Goal: Transaction & Acquisition: Subscribe to service/newsletter

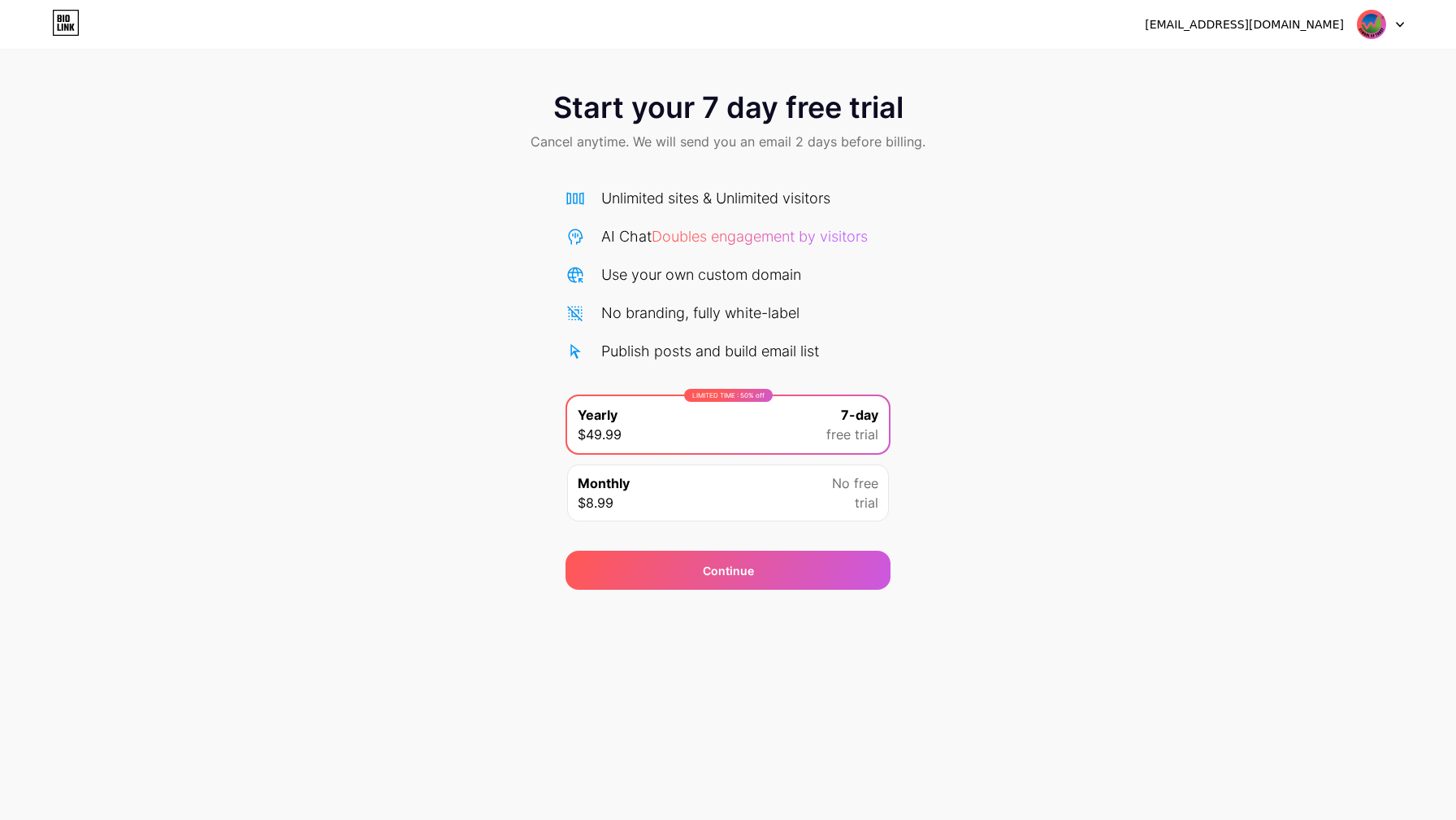
click at [1398, 20] on div at bounding box center [1380, 24] width 47 height 29
click at [1232, 65] on li "Logout" at bounding box center [1303, 67] width 202 height 44
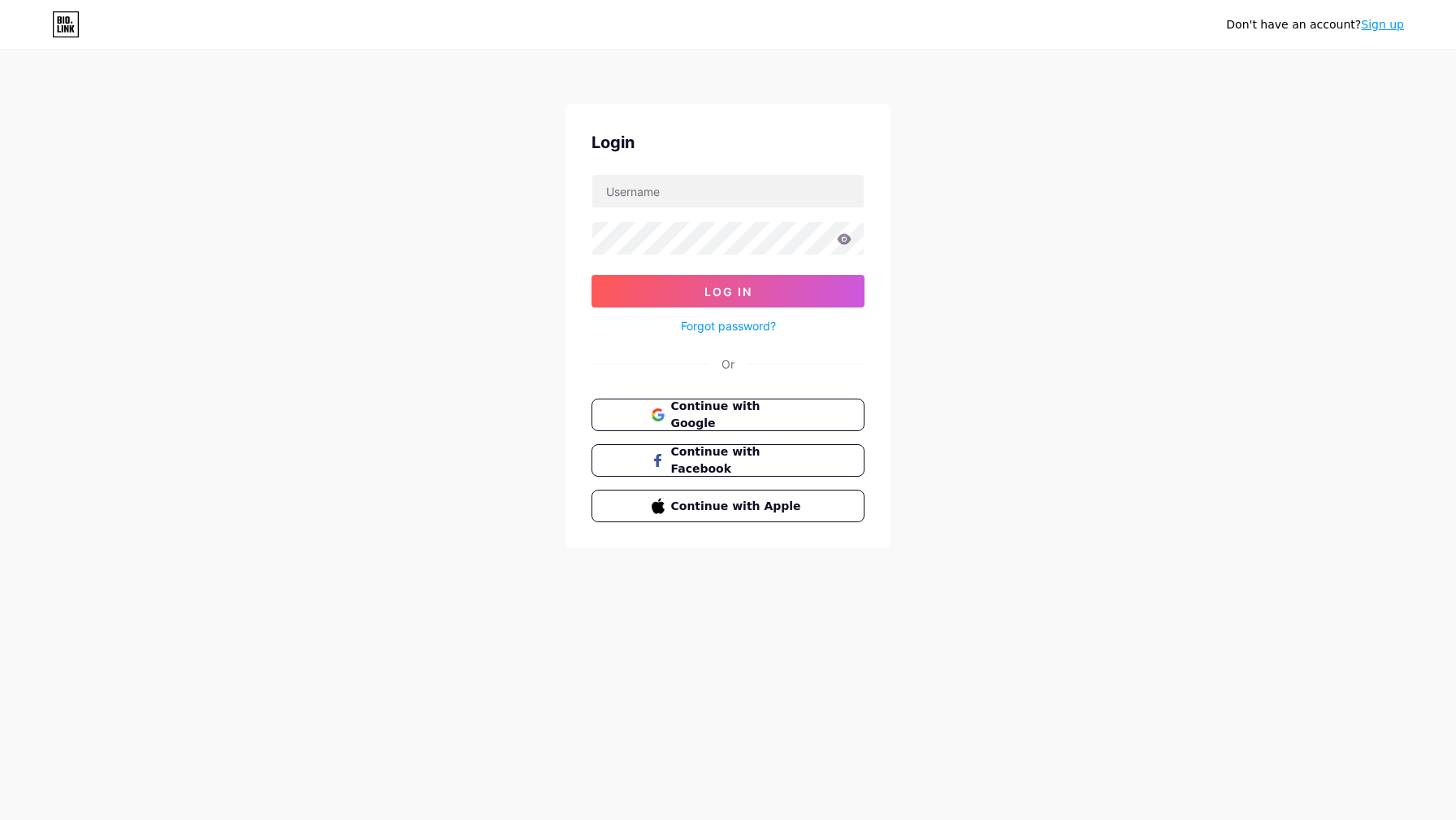
click at [1377, 23] on link "Sign up" at bounding box center [1383, 24] width 43 height 13
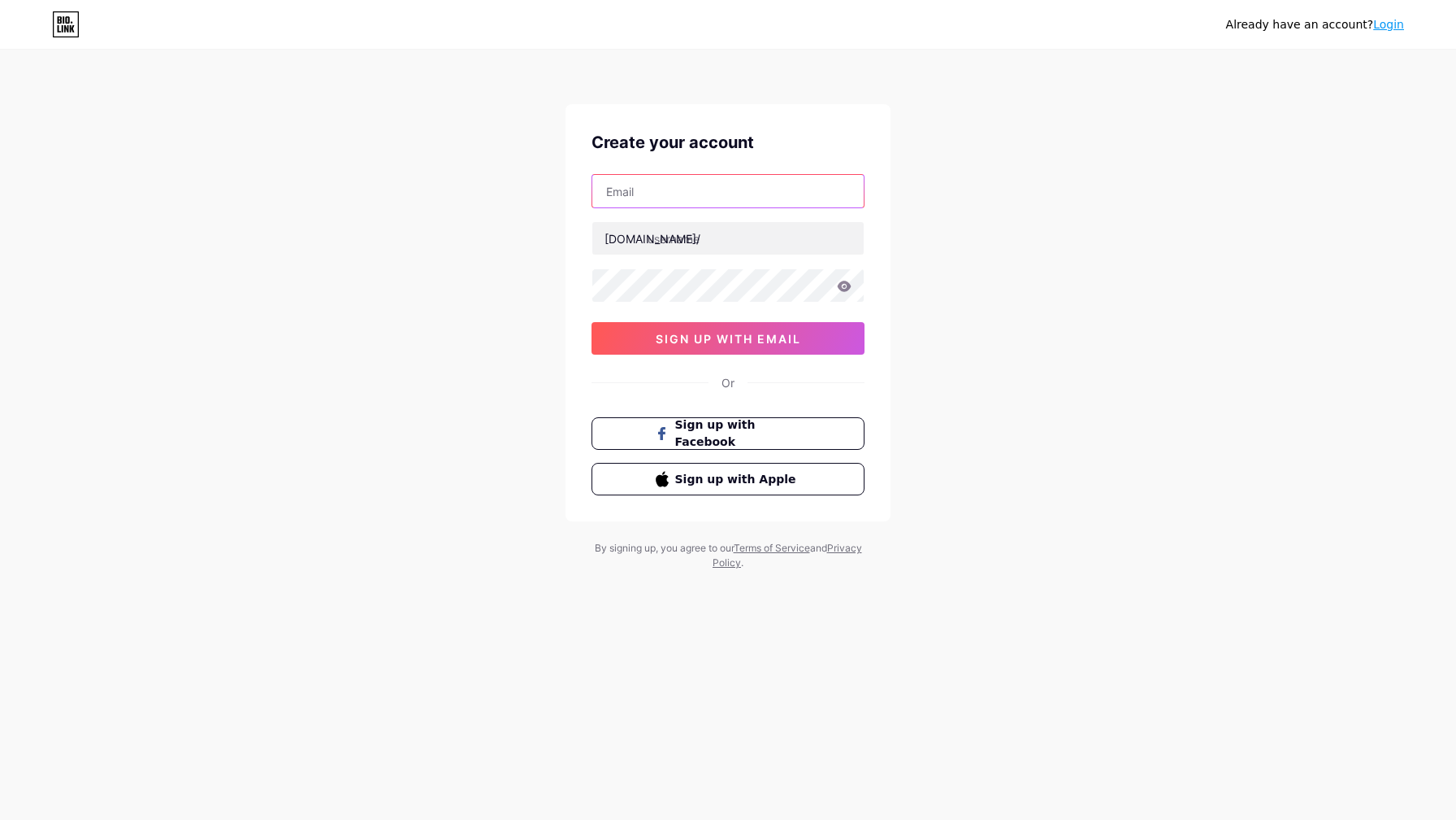
click at [649, 182] on input "text" at bounding box center [728, 191] width 271 height 32
click at [668, 192] on input "text" at bounding box center [728, 191] width 271 height 32
paste input "[EMAIL_ADDRESS][DOMAIN_NAME]"
type input "[EMAIL_ADDRESS][DOMAIN_NAME]"
click at [661, 242] on input "text" at bounding box center [728, 238] width 271 height 32
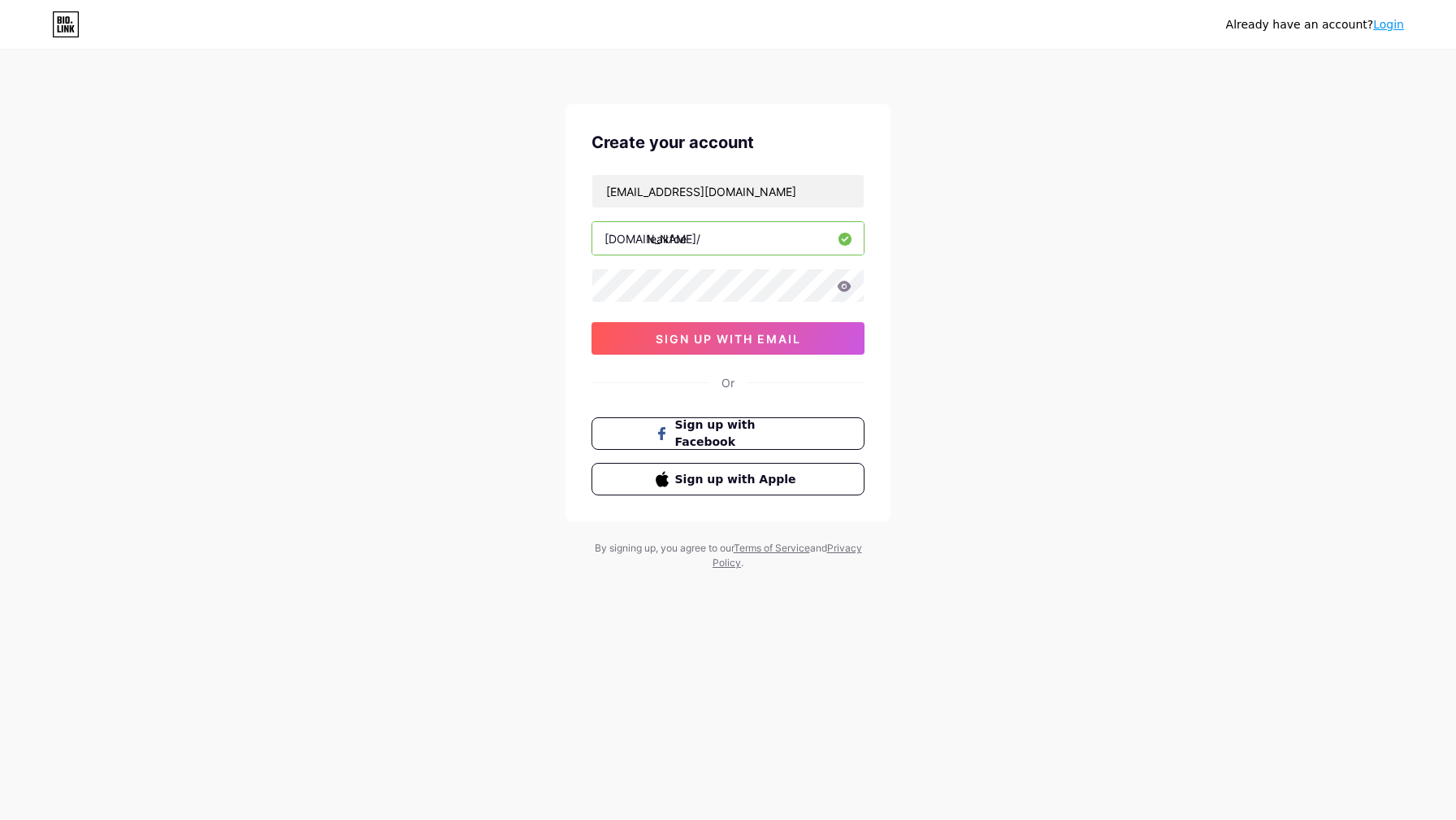
type input "leakfoe"
click at [847, 281] on icon at bounding box center [844, 286] width 14 height 11
click at [846, 285] on icon at bounding box center [844, 286] width 14 height 11
click at [753, 340] on span "sign up with email" at bounding box center [728, 338] width 145 height 14
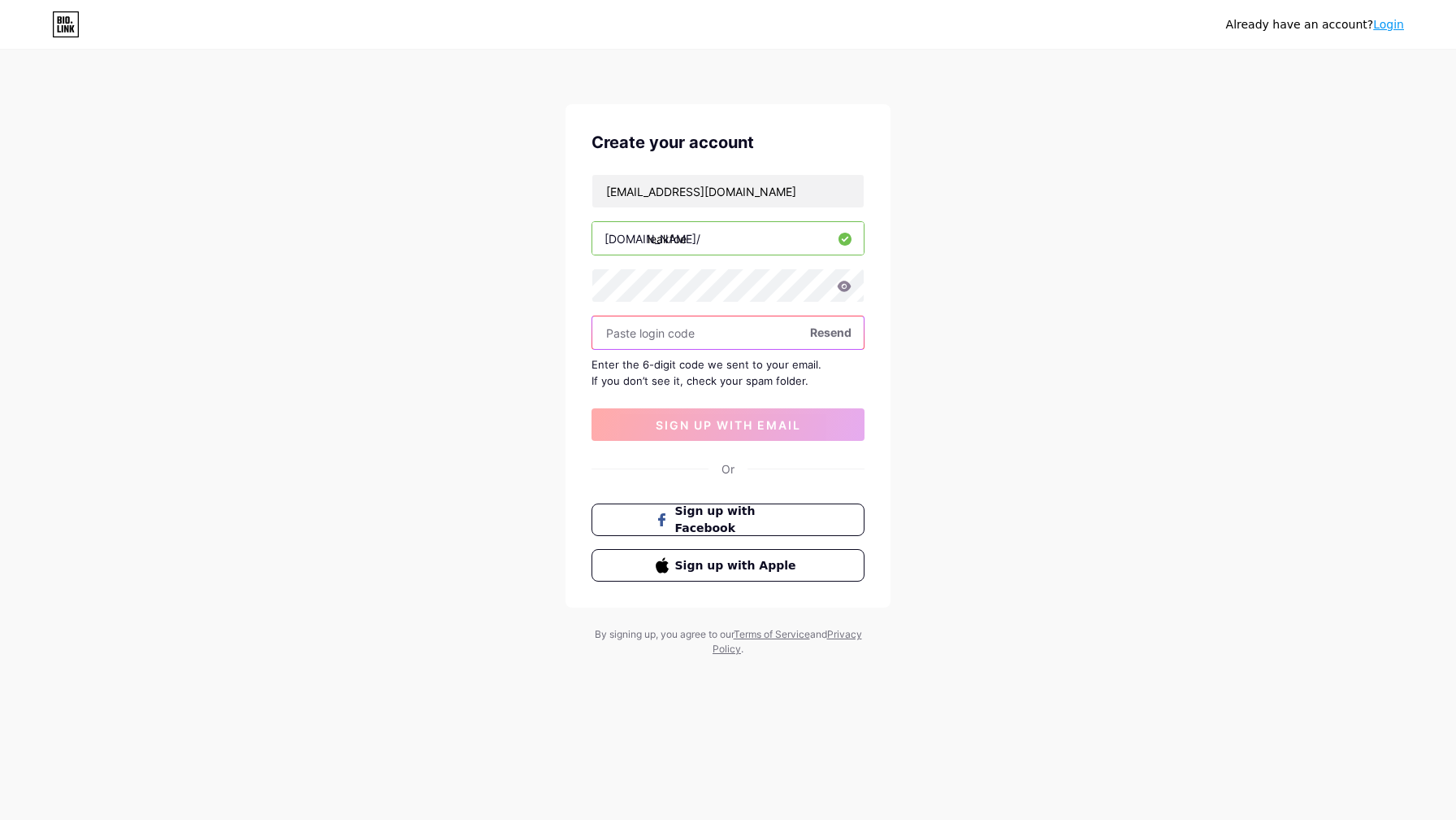
click at [688, 336] on input "text" at bounding box center [728, 333] width 271 height 32
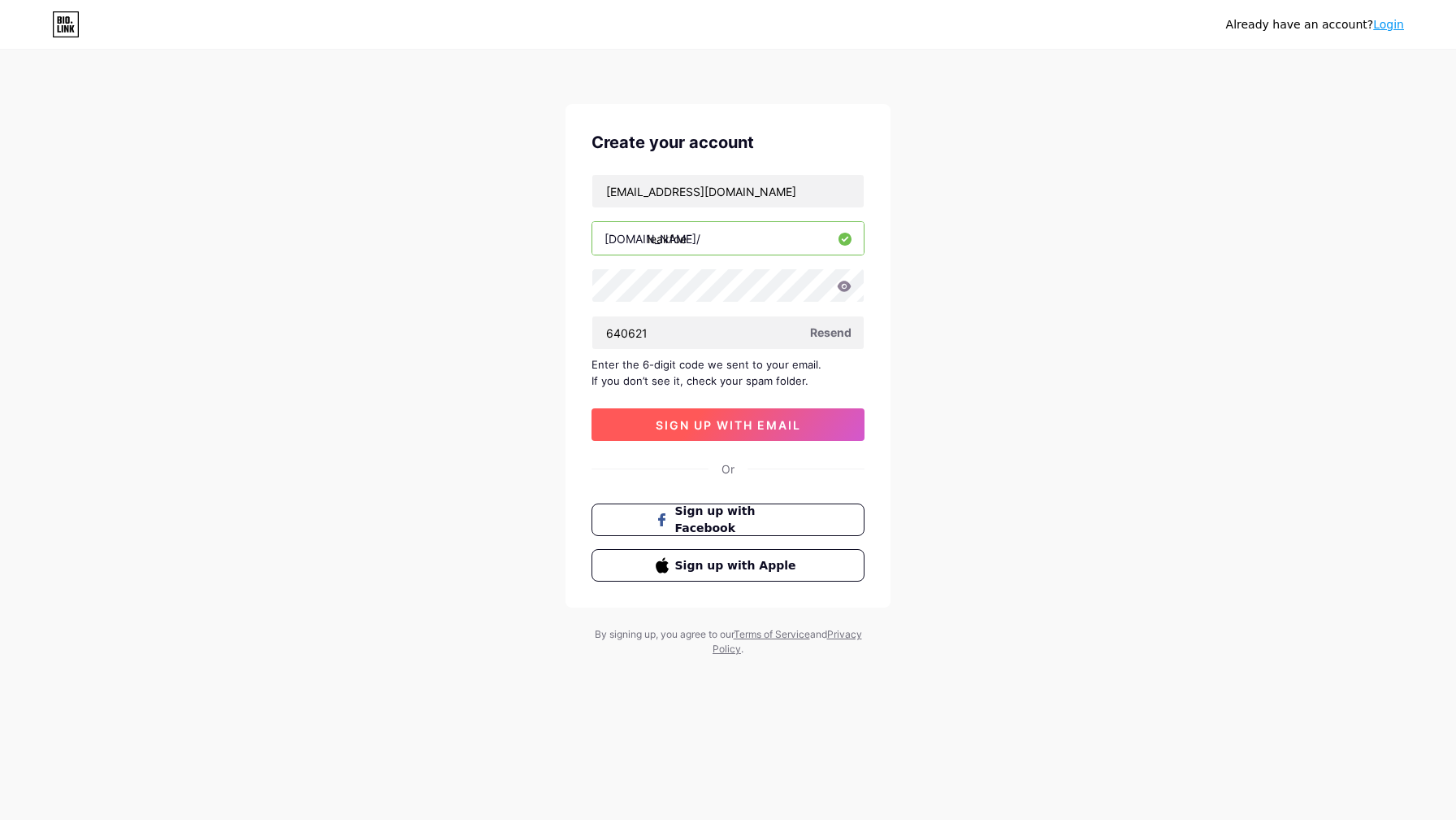
click at [719, 418] on span "sign up with email" at bounding box center [728, 424] width 145 height 14
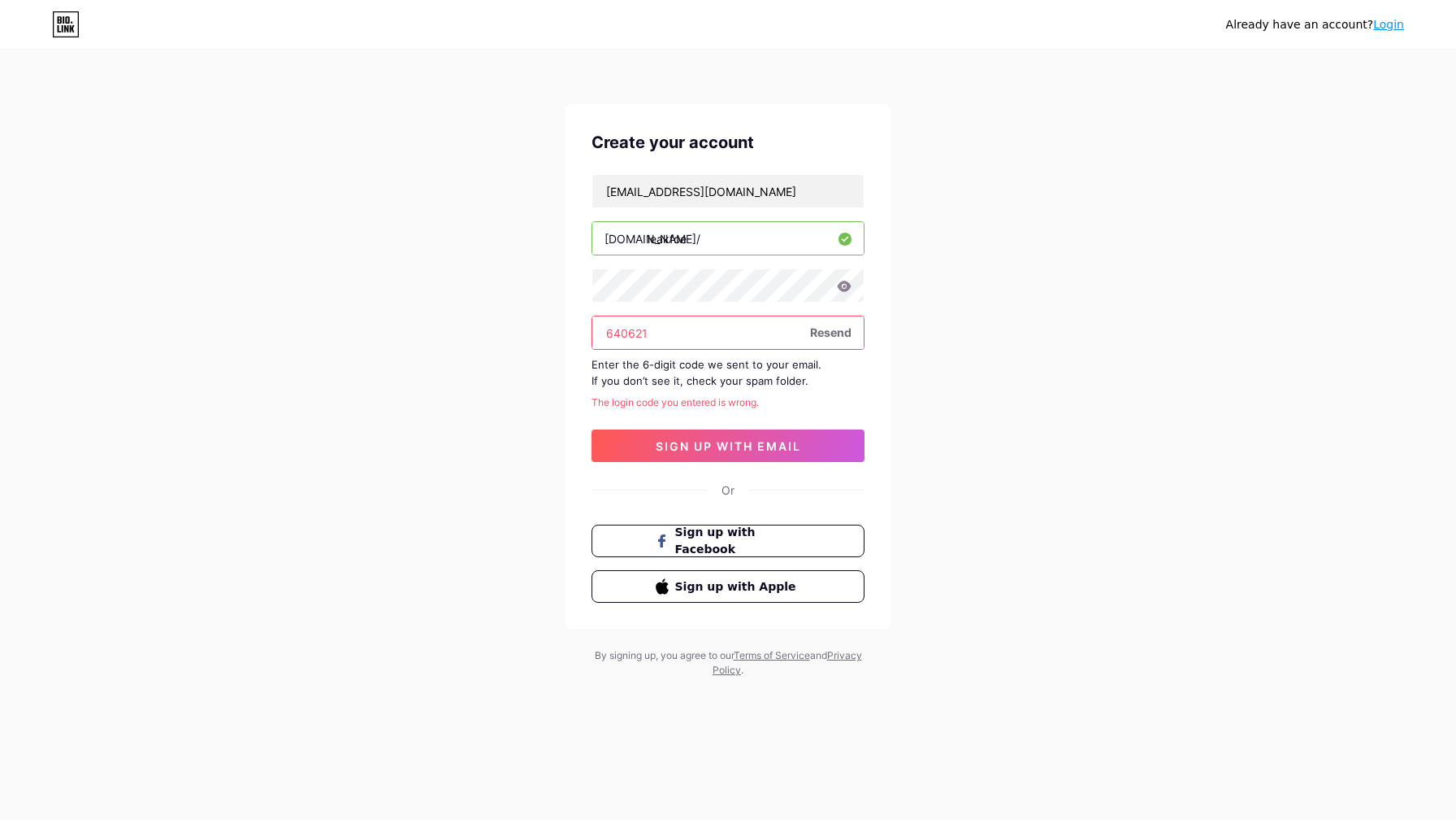
click at [610, 331] on input "640621" at bounding box center [728, 333] width 271 height 32
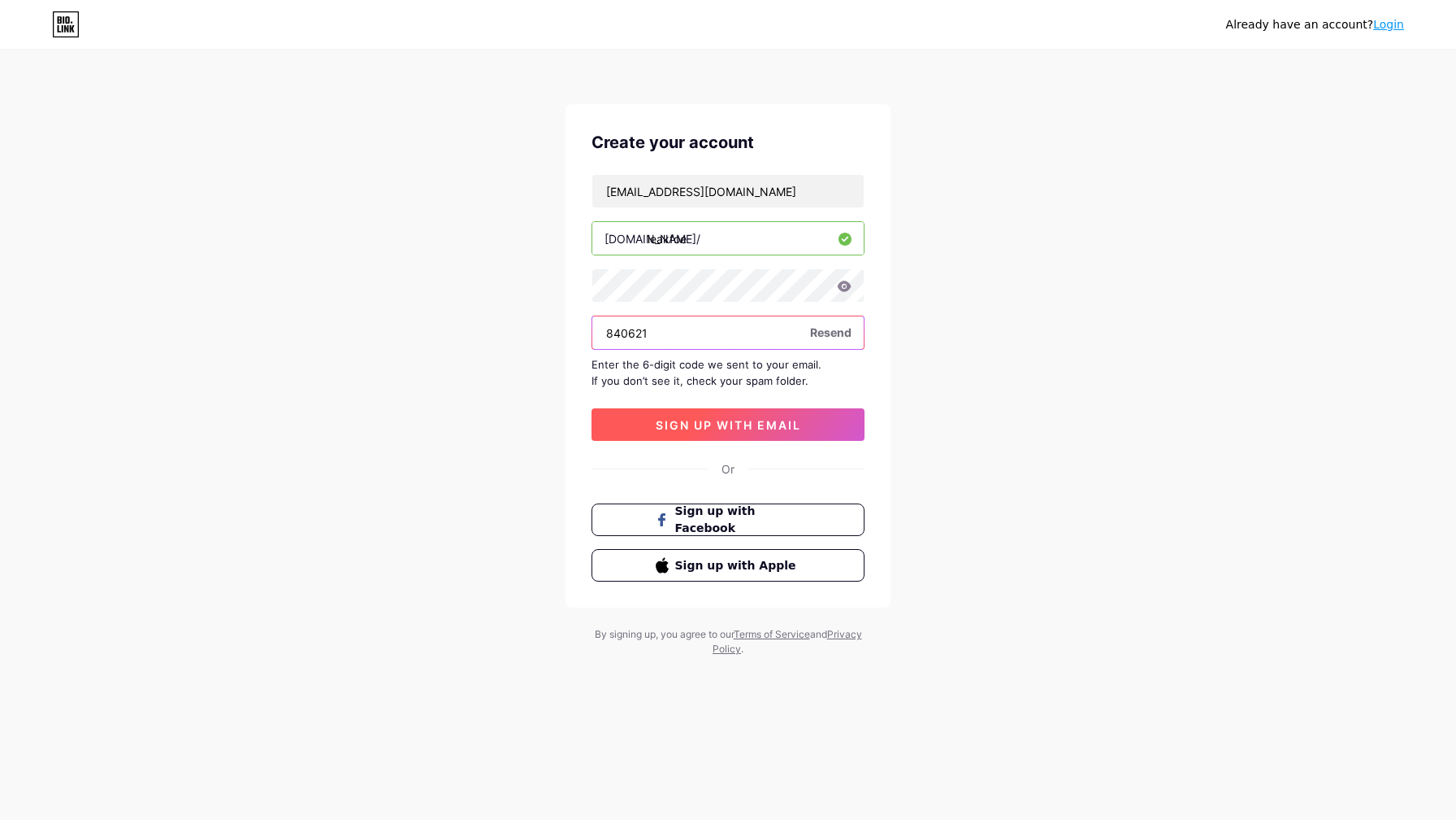
type input "840621"
click at [745, 422] on span "sign up with email" at bounding box center [728, 424] width 145 height 14
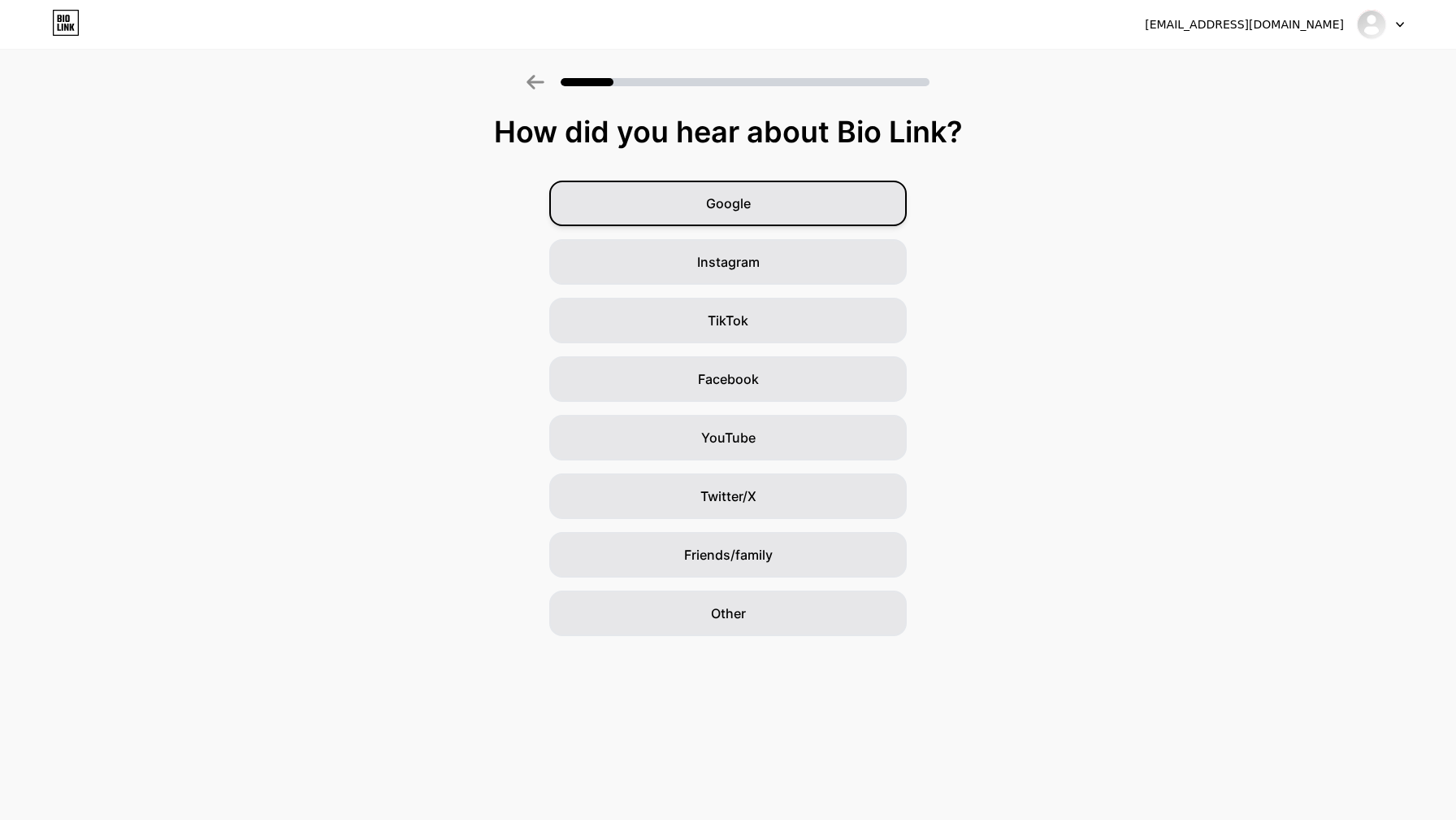
click at [722, 200] on span "Google" at bounding box center [728, 204] width 45 height 20
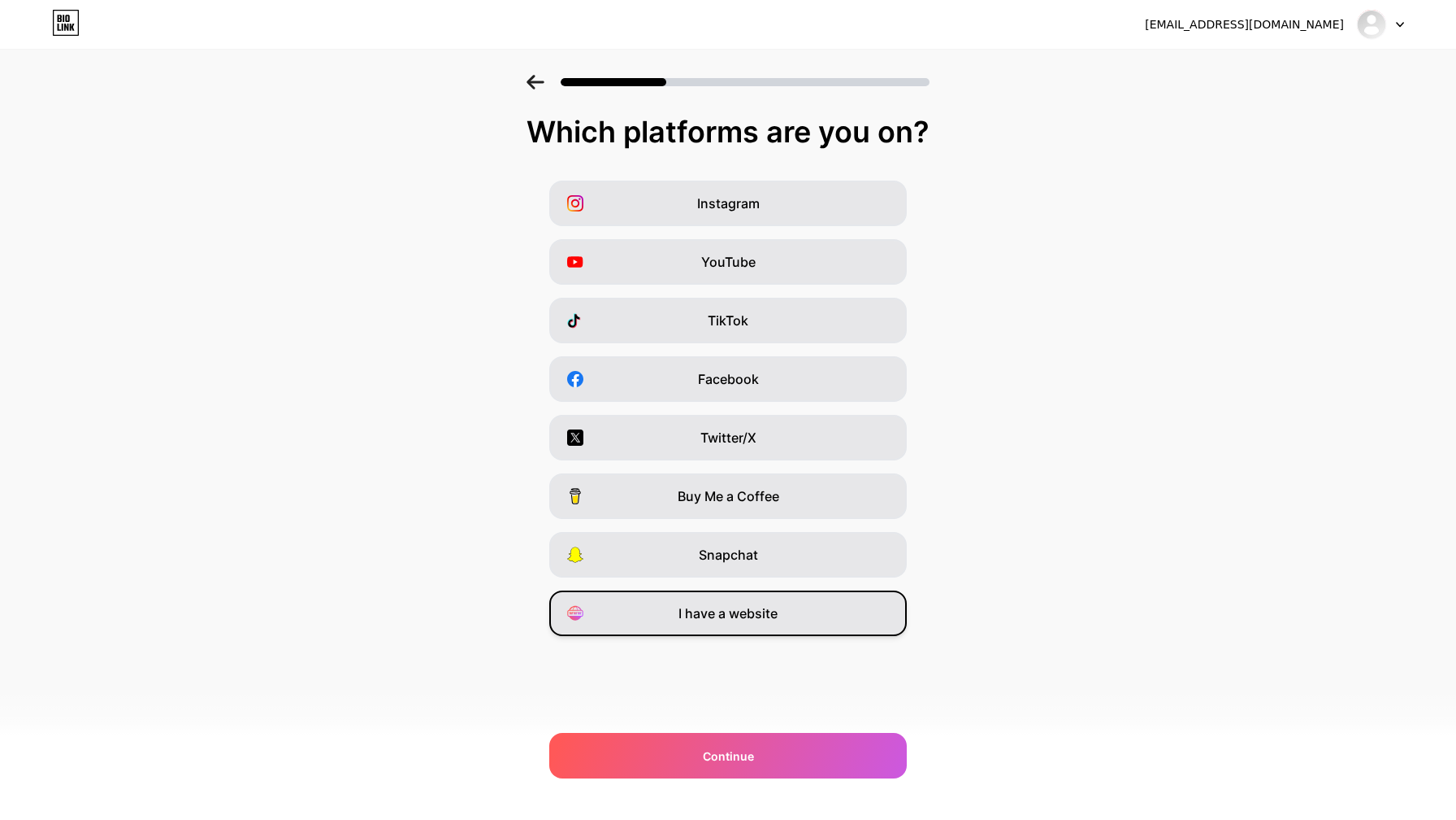
click at [725, 618] on span "I have a website" at bounding box center [728, 613] width 99 height 20
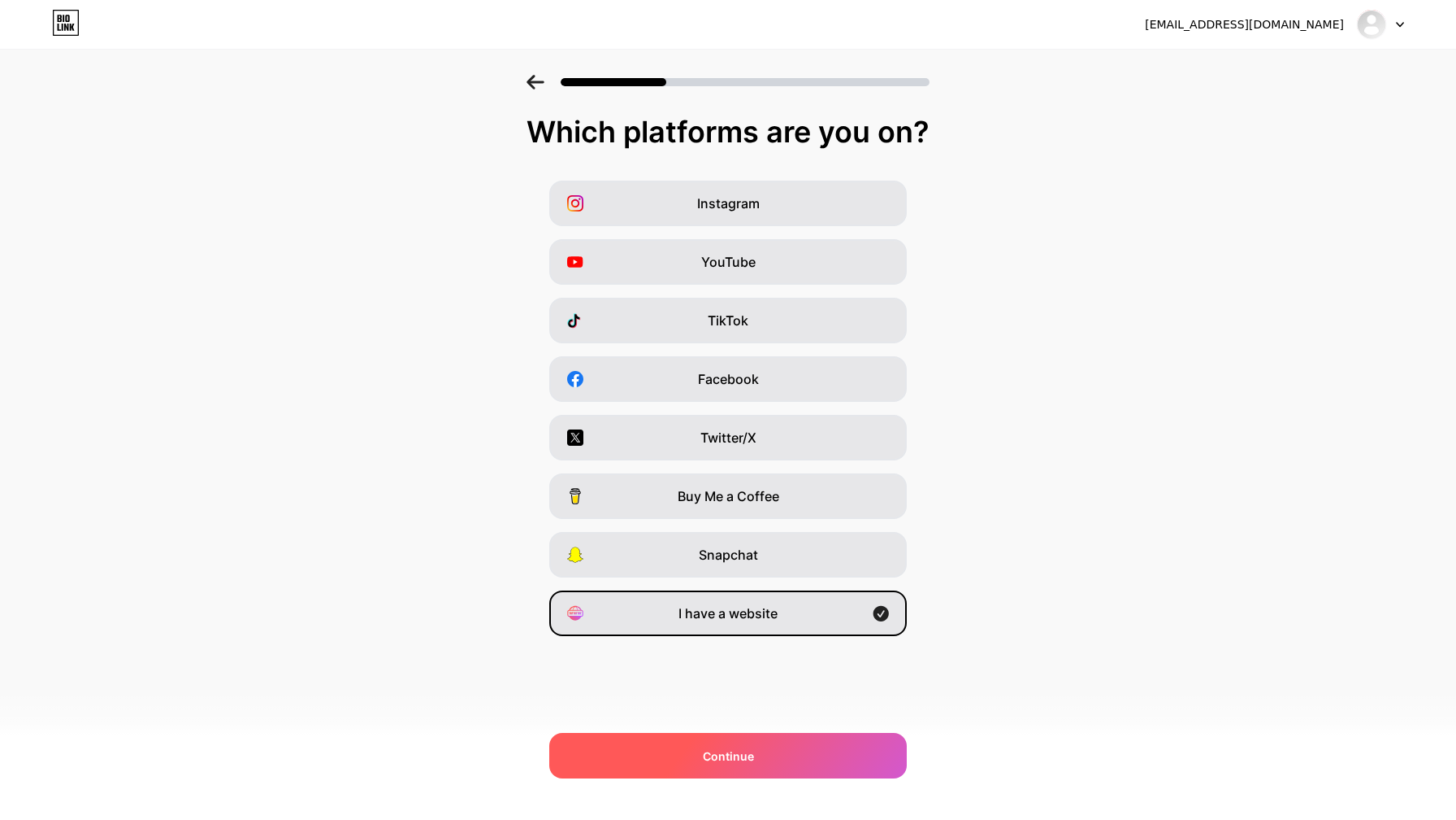
click at [737, 749] on span "Continue" at bounding box center [728, 755] width 51 height 17
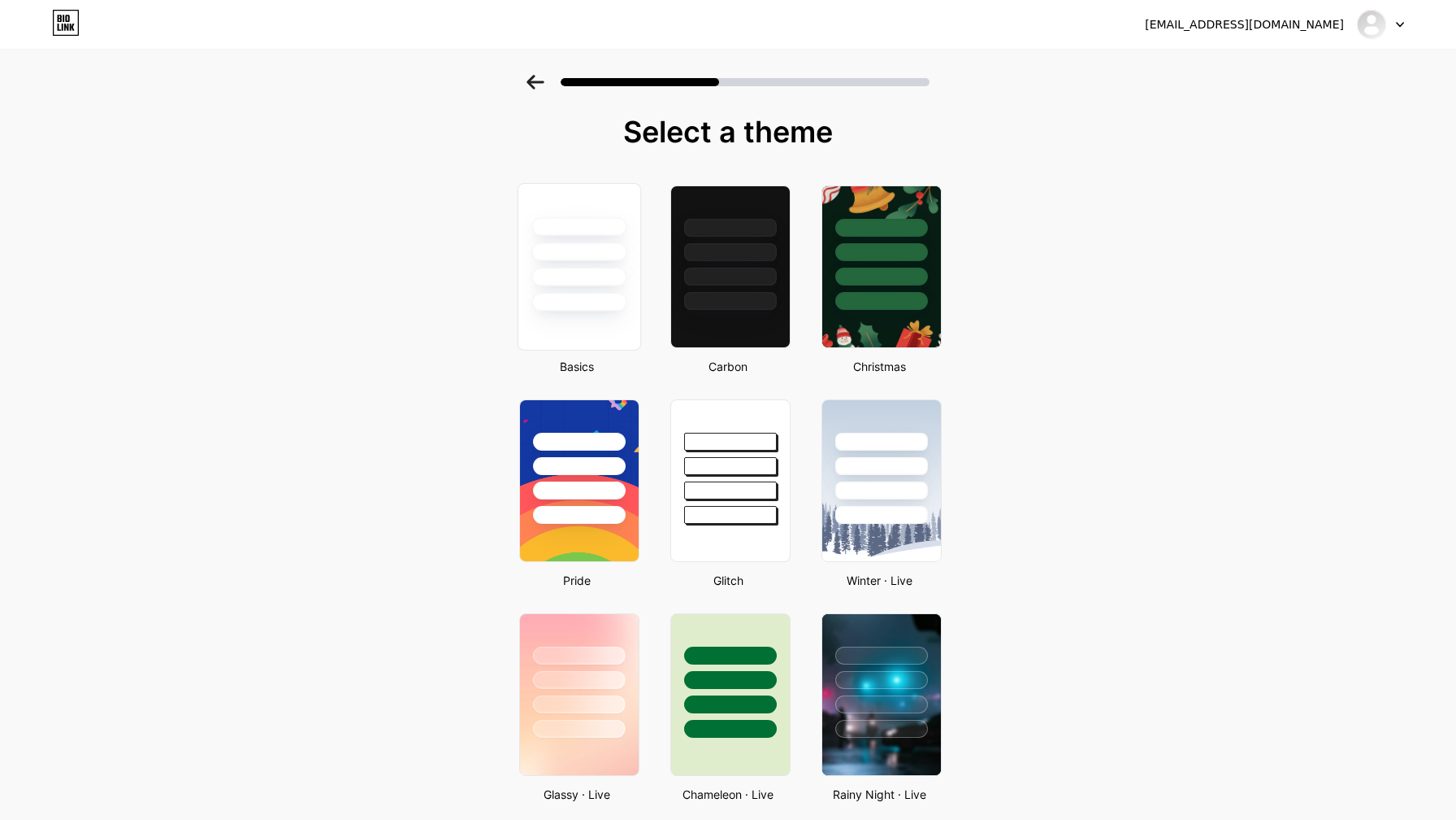
click at [600, 249] on div at bounding box center [579, 252] width 95 height 19
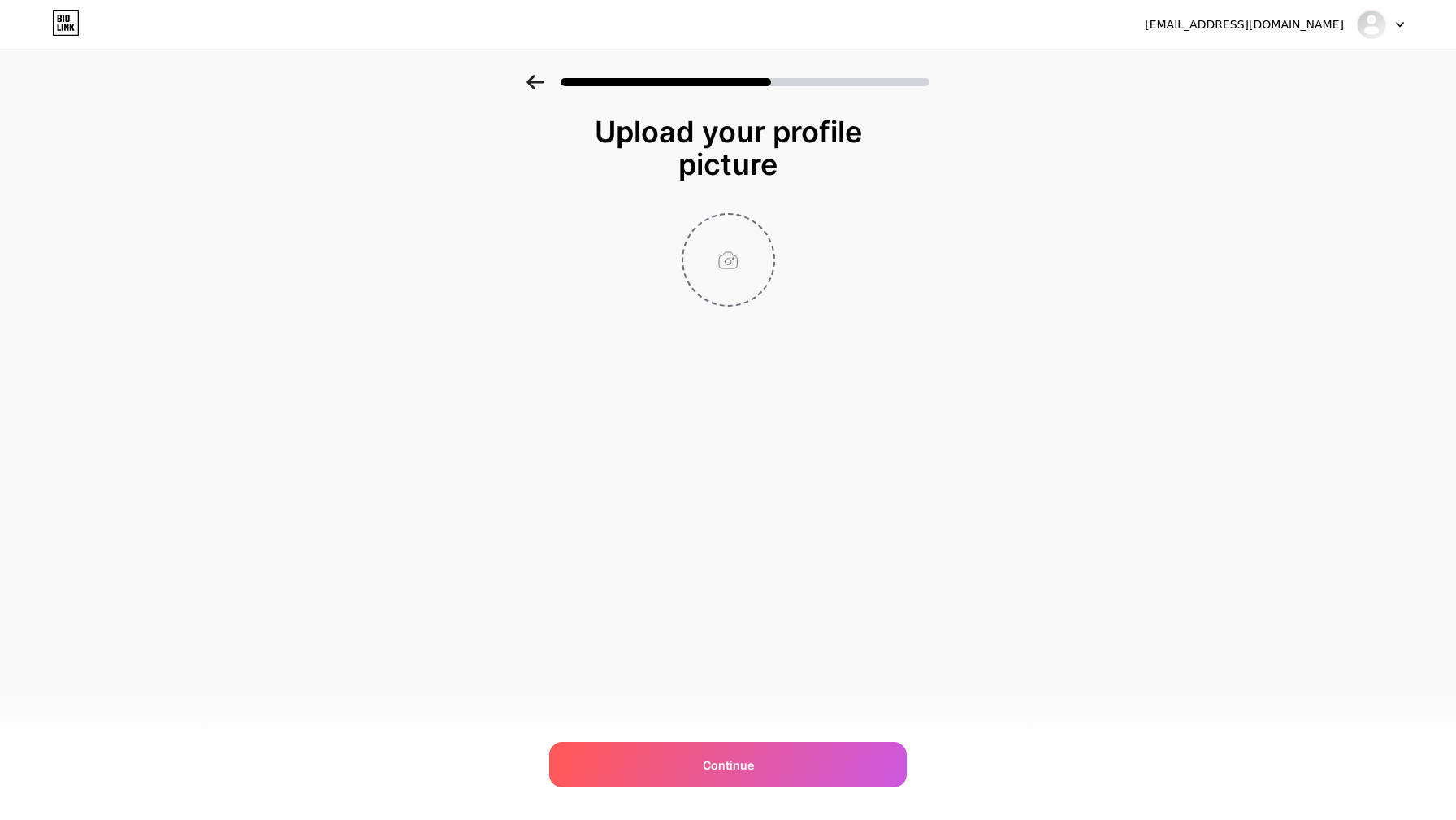
click at [730, 263] on input "file" at bounding box center [728, 260] width 90 height 90
click at [735, 253] on input "file" at bounding box center [728, 260] width 90 height 90
type input "C:\fakepath\leakfoe.png"
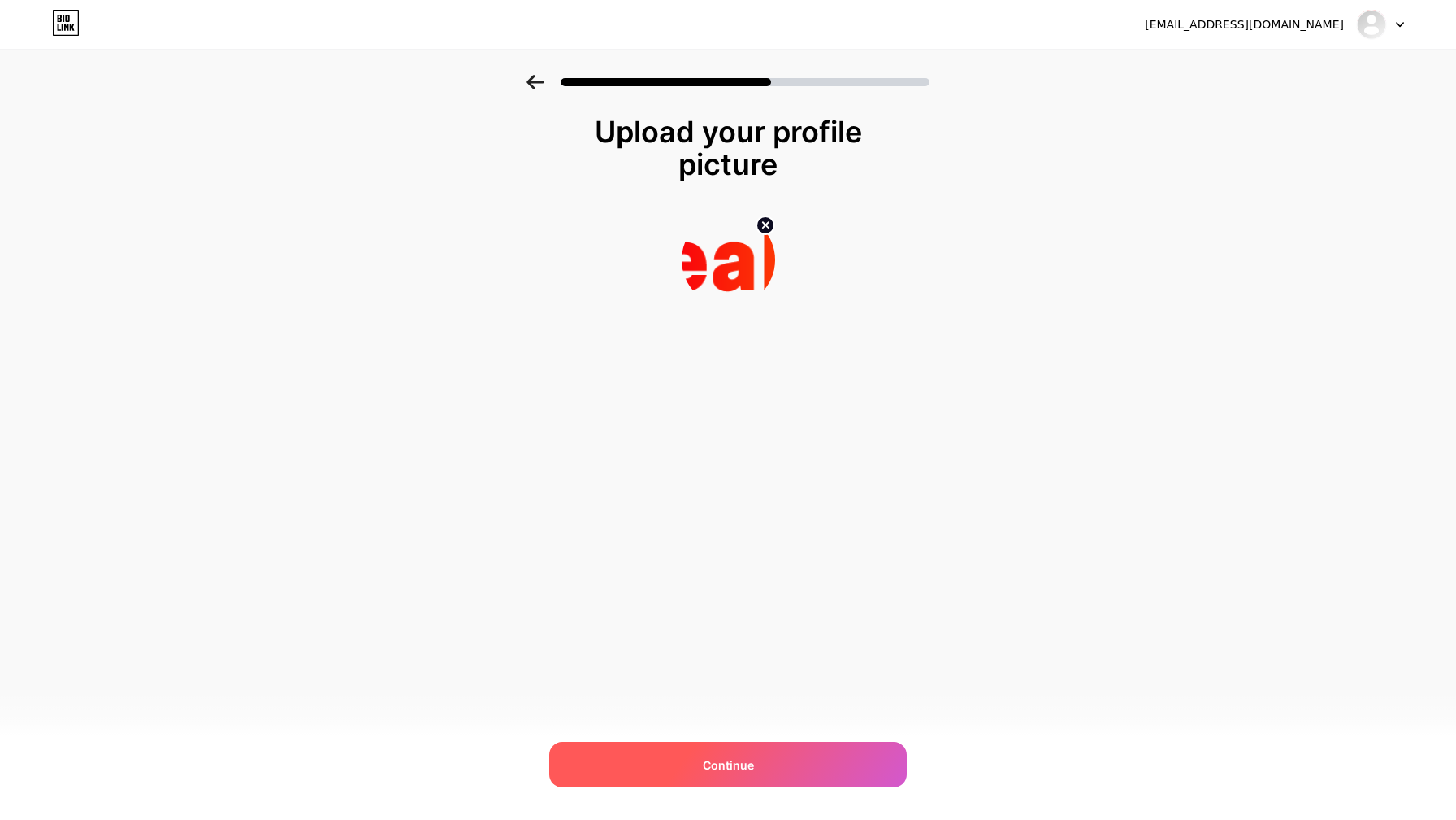
click at [730, 756] on span "Continue" at bounding box center [728, 764] width 51 height 17
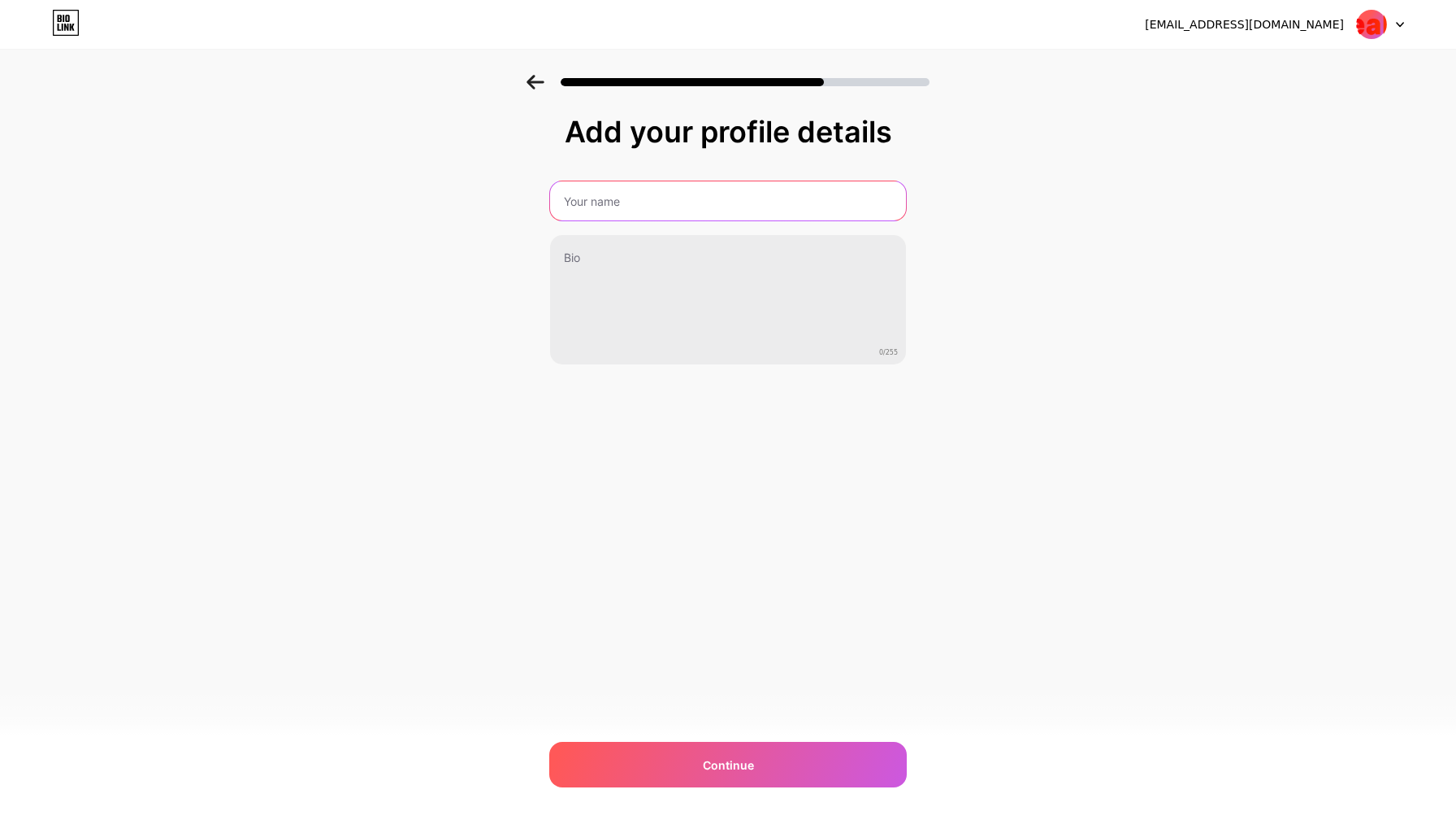
click at [598, 204] on input "text" at bounding box center [728, 200] width 356 height 39
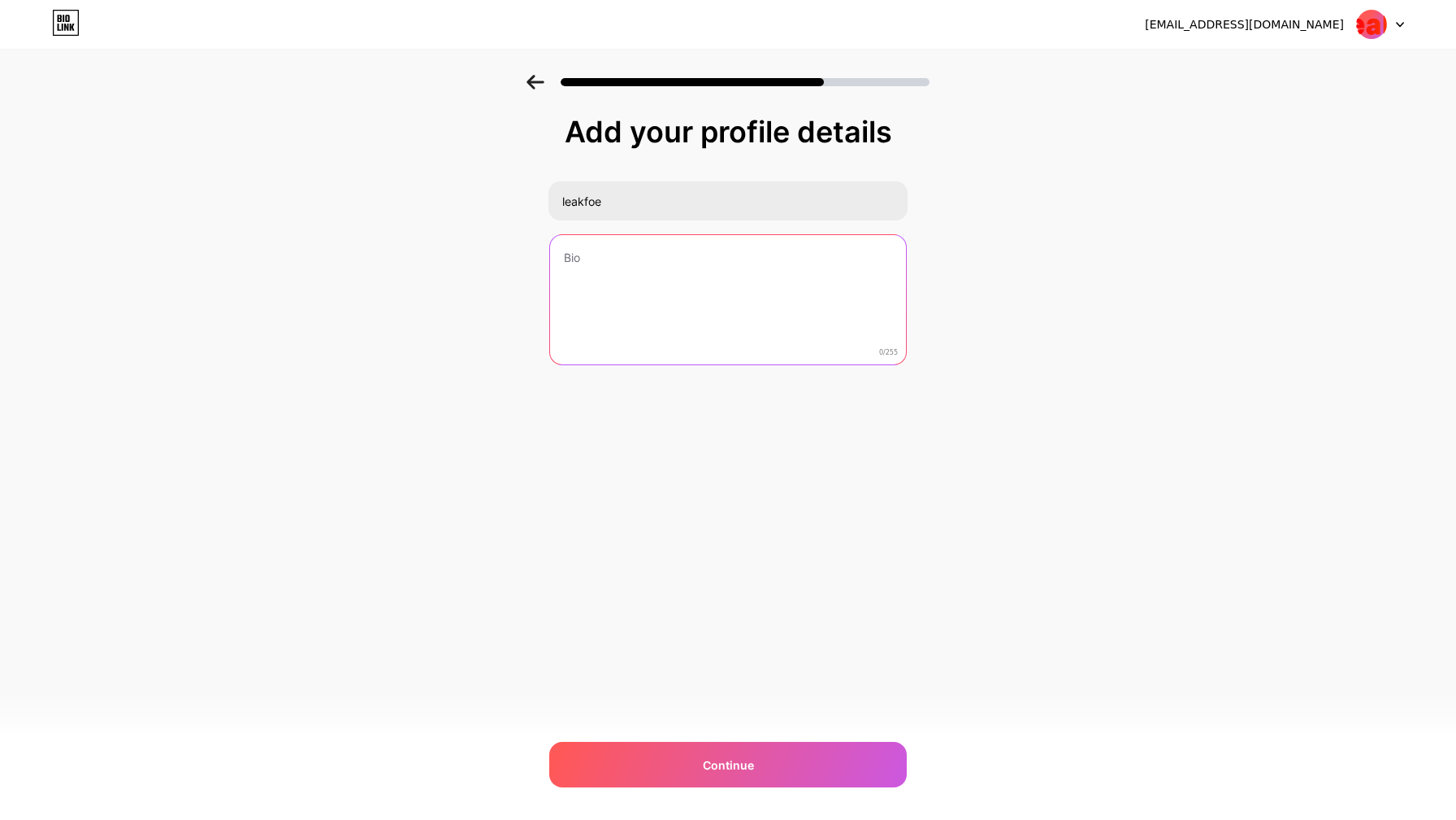
click at [589, 263] on textarea at bounding box center [728, 300] width 356 height 131
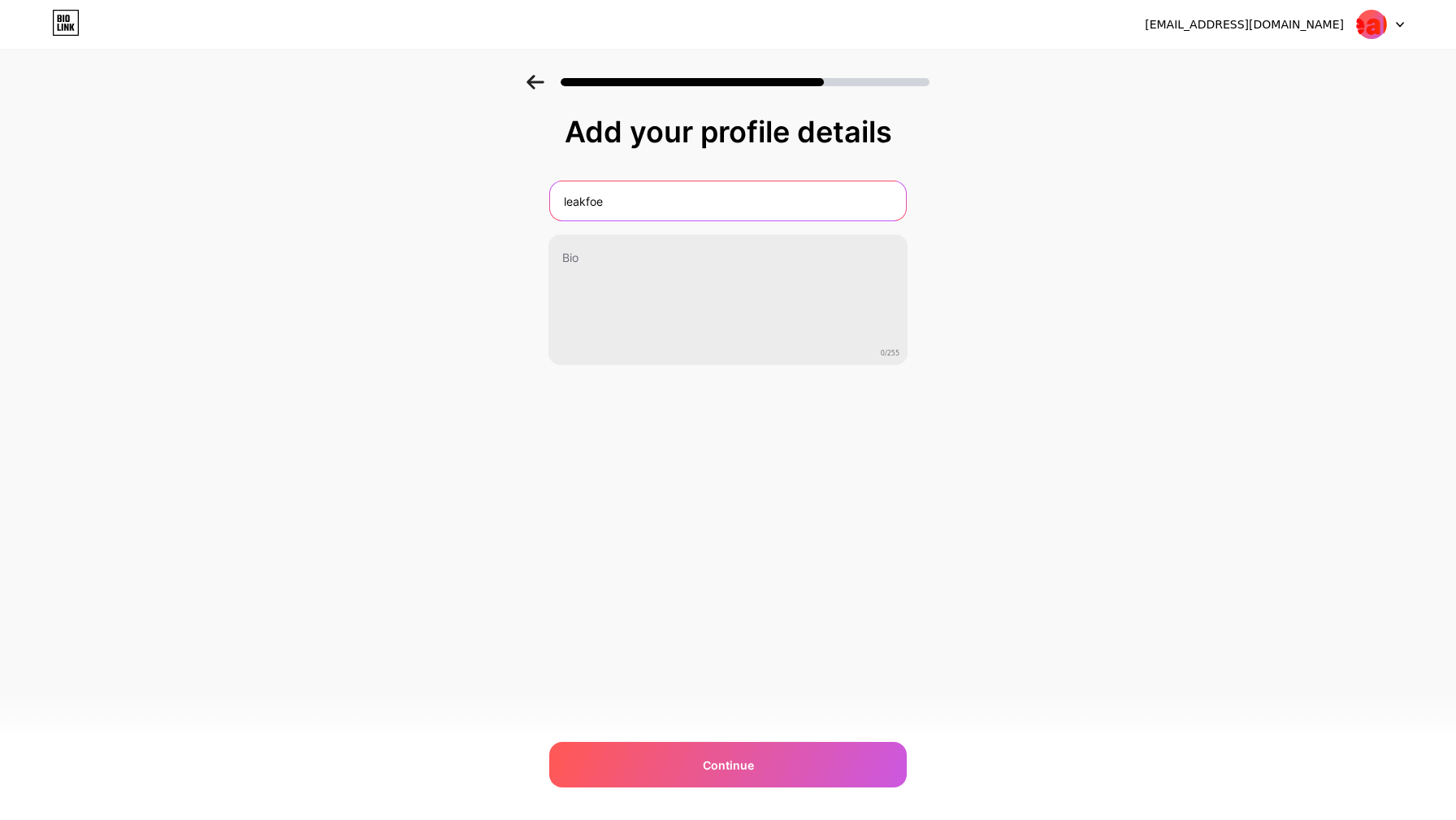
click at [568, 202] on input "leakfoe" at bounding box center [728, 200] width 356 height 39
type input "Leakfoe"
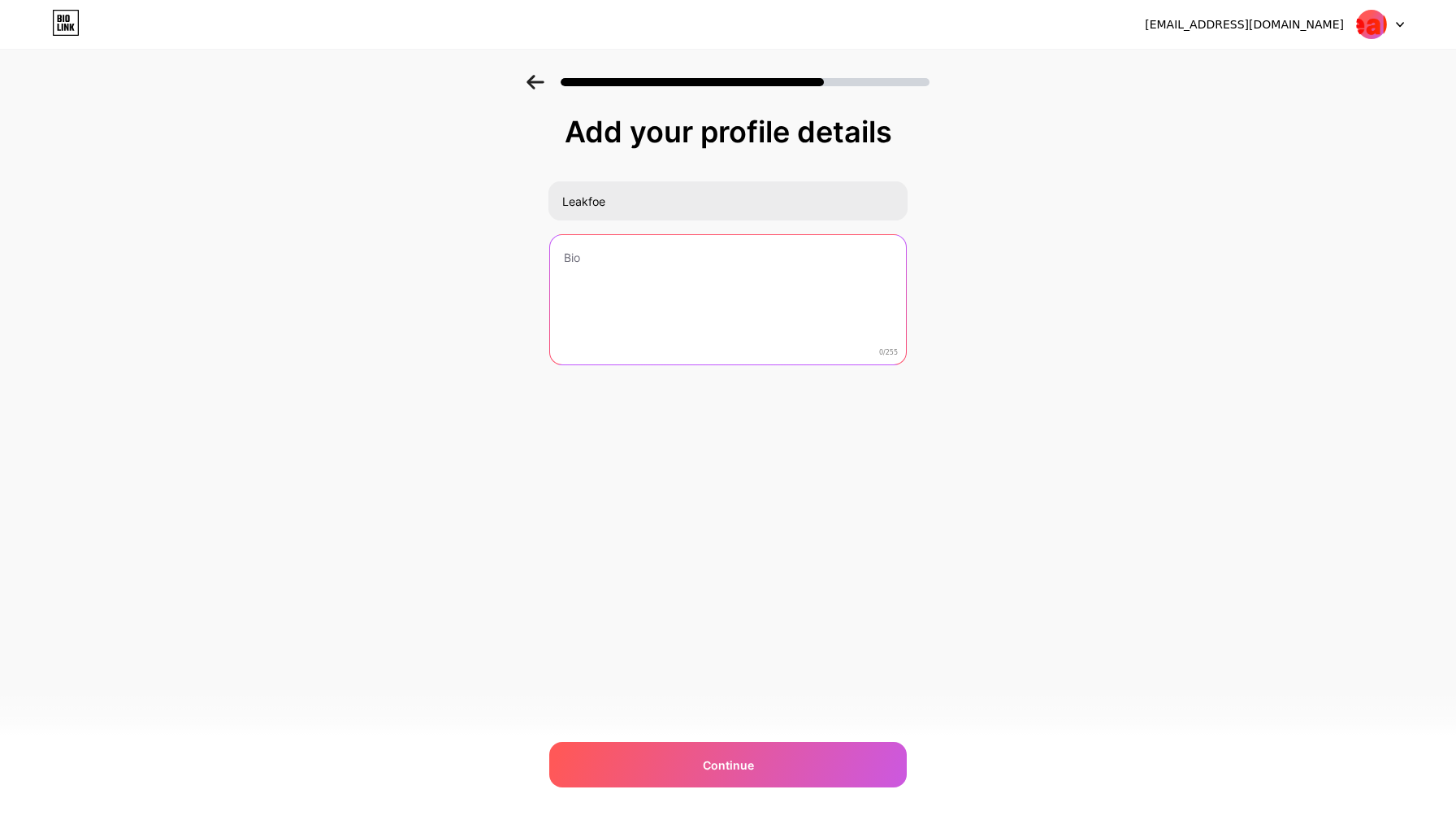
click at [573, 268] on textarea at bounding box center [728, 300] width 356 height 131
paste textarea "Trusted waterproofing company offering expert solutions for terrace leakage, ba…"
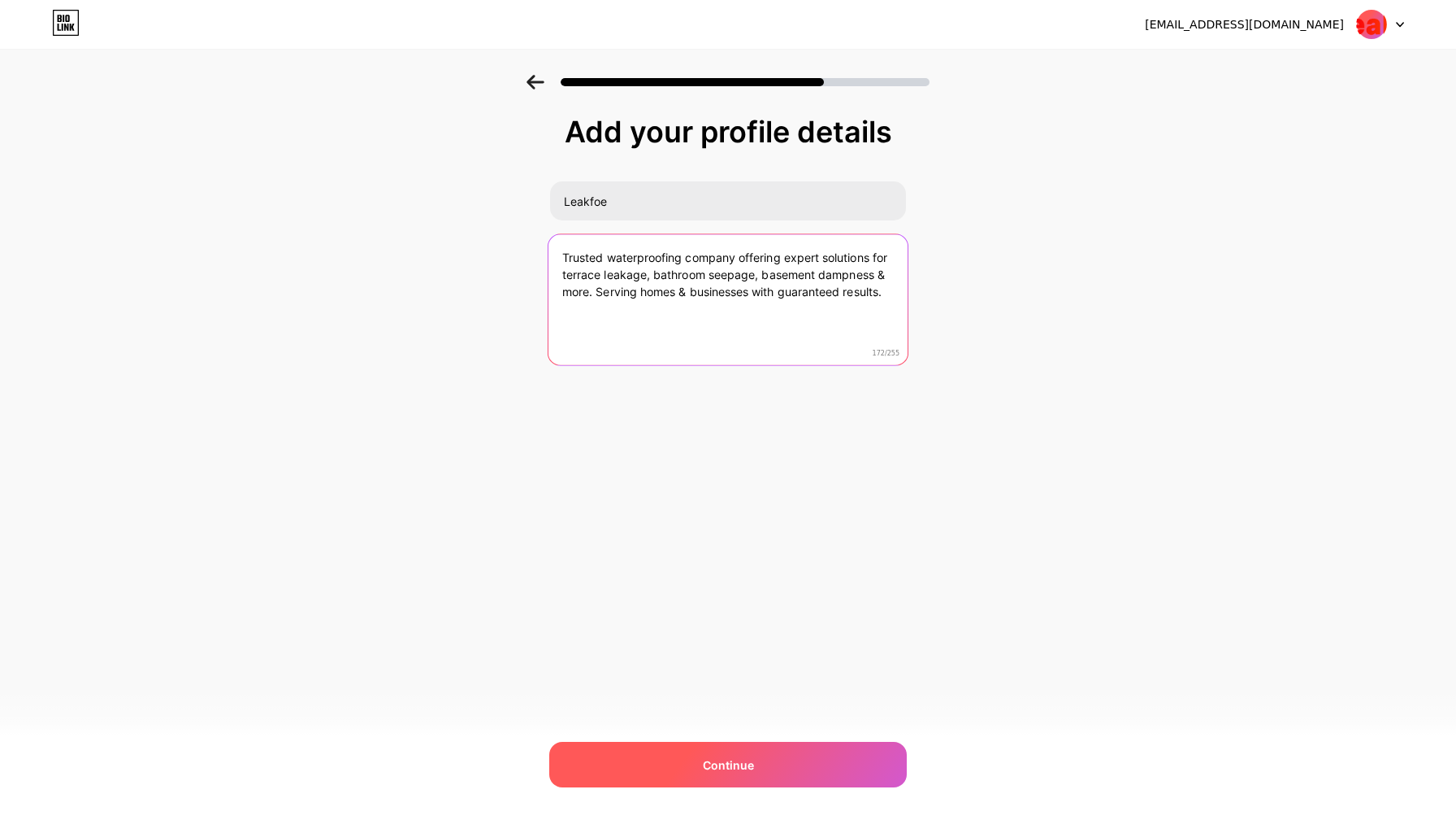
type textarea "Trusted waterproofing company offering expert solutions for terrace leakage, ba…"
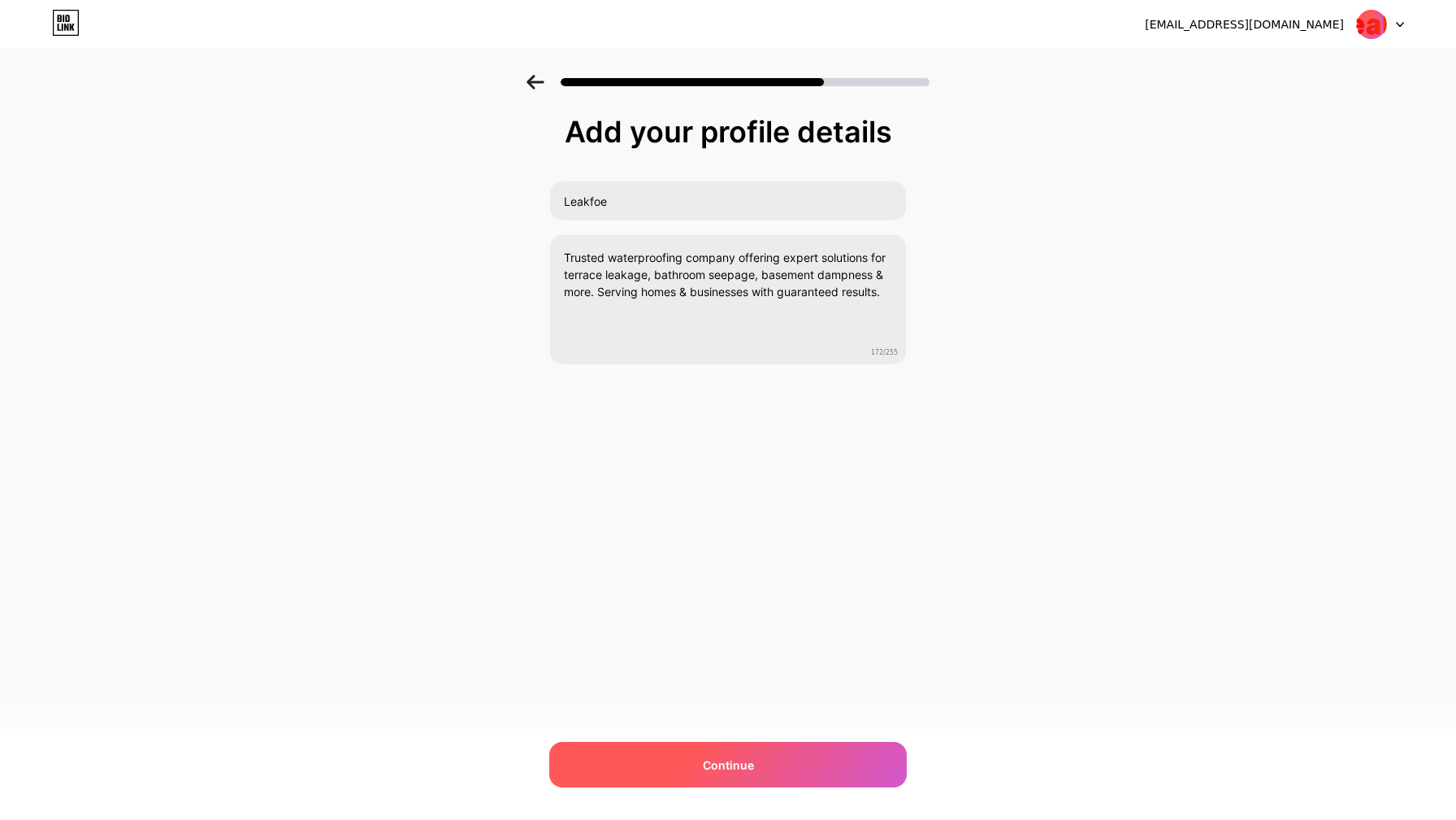
click at [736, 772] on span "Continue" at bounding box center [728, 764] width 51 height 17
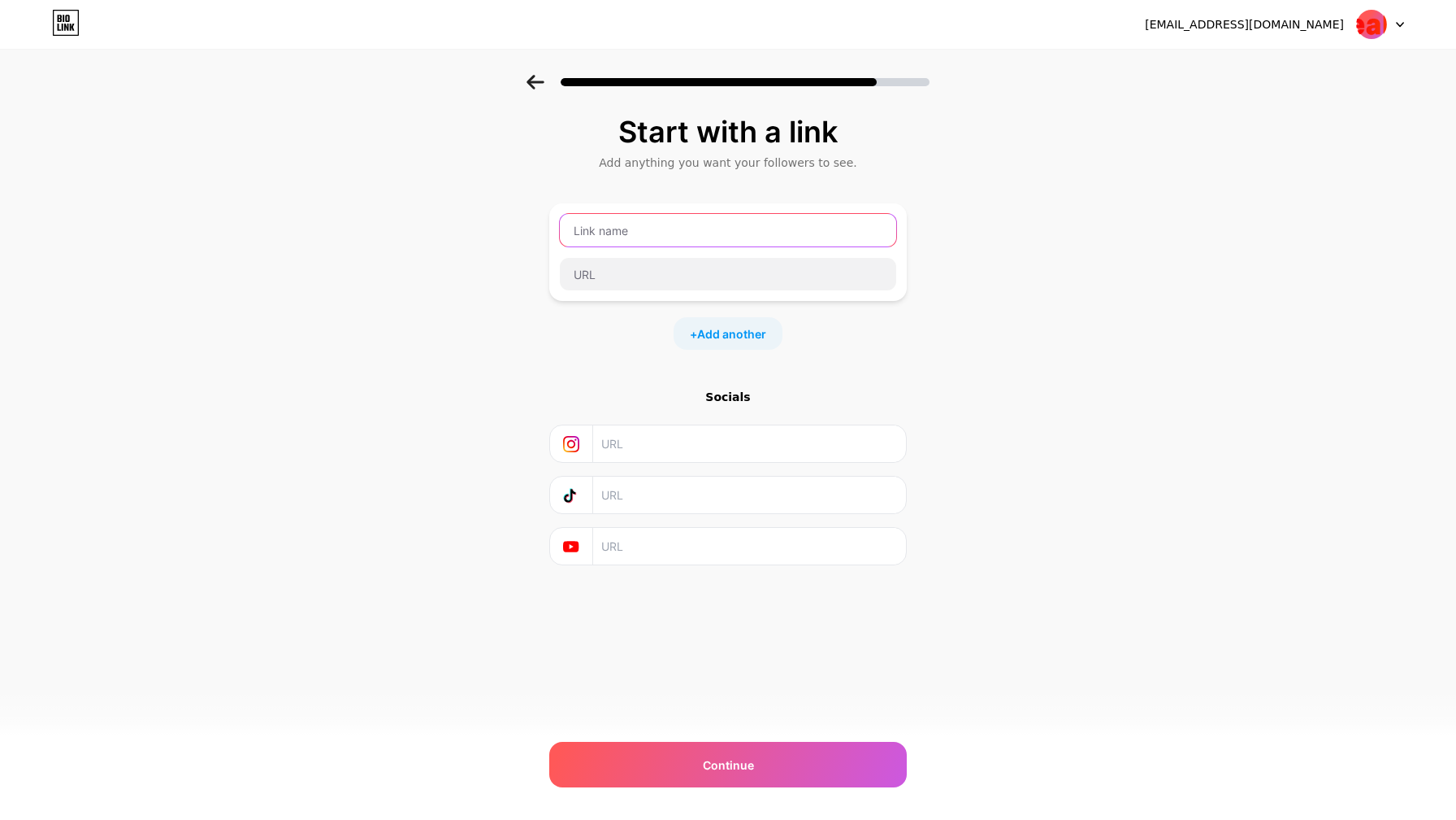
click at [623, 228] on input "text" at bounding box center [728, 230] width 336 height 32
paste input "[URL][DOMAIN_NAME]"
type input "[URL][DOMAIN_NAME]"
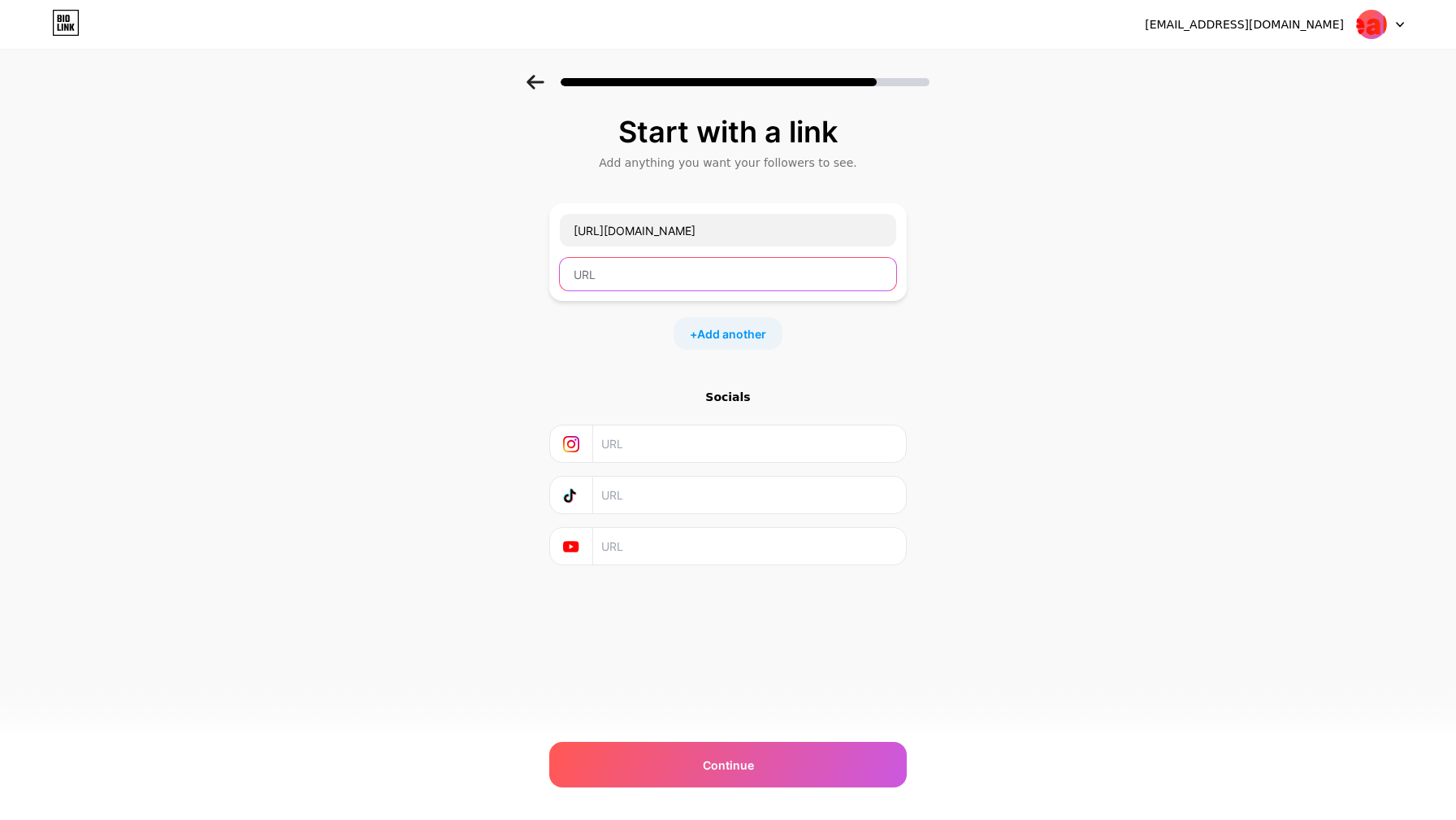
click at [598, 269] on input "text" at bounding box center [728, 274] width 336 height 32
paste input "[URL][DOMAIN_NAME]"
click at [697, 276] on input "[URL][DOMAIN_NAME]" at bounding box center [728, 274] width 336 height 32
type input "[URL][DOMAIN_NAME]"
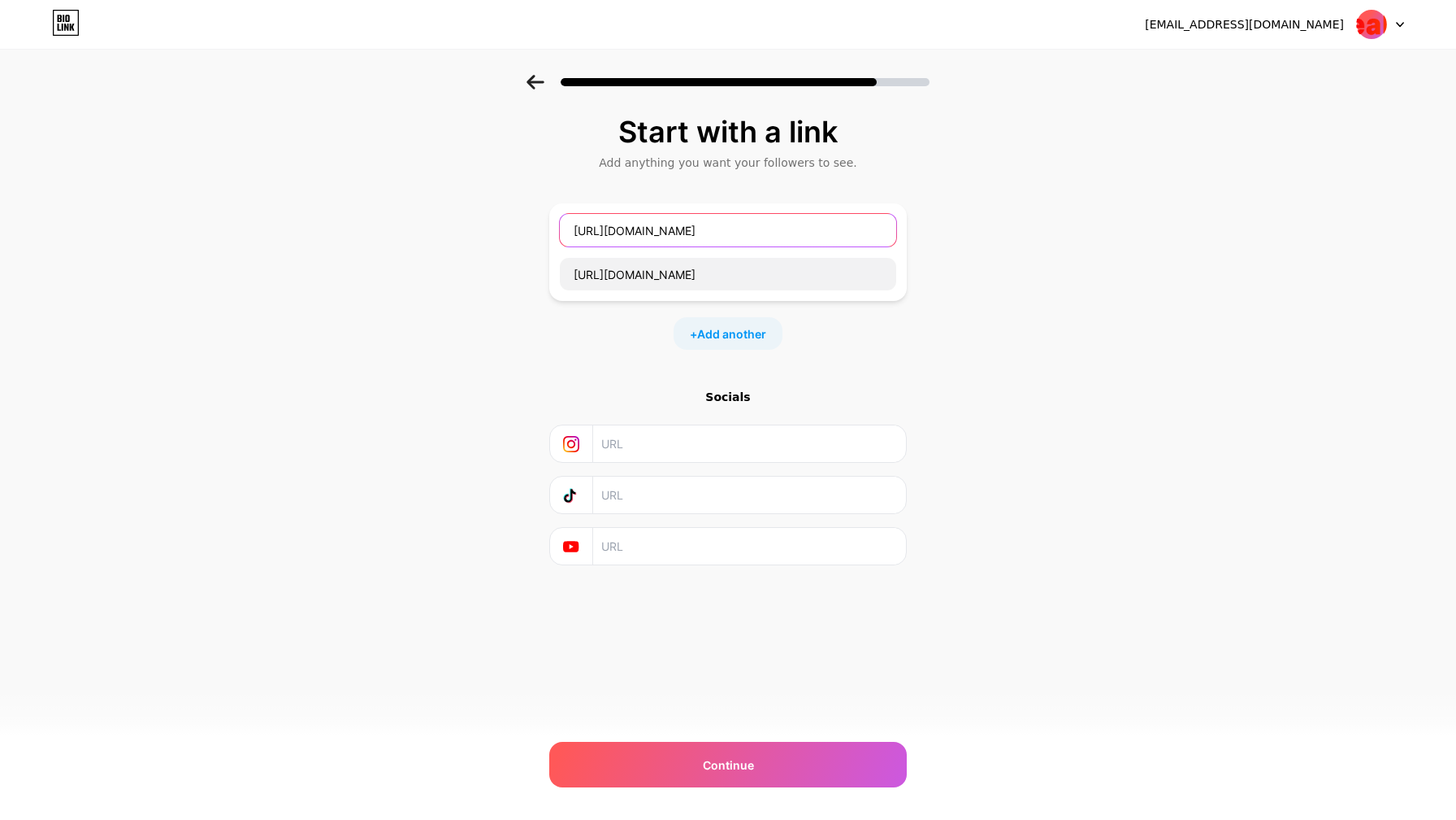
click at [732, 233] on input "[URL][DOMAIN_NAME]" at bounding box center [728, 230] width 336 height 32
type input "h"
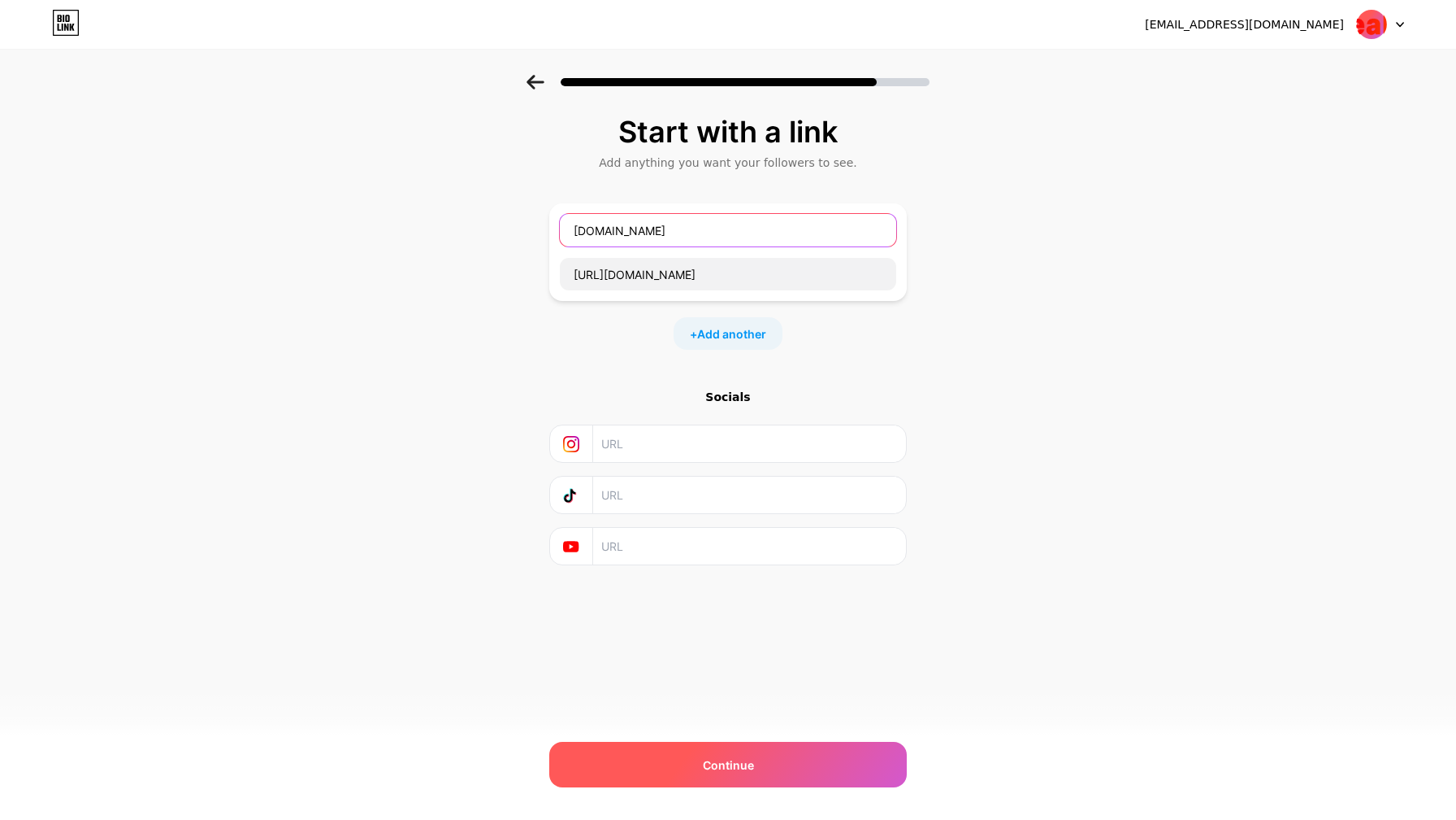
type input "[DOMAIN_NAME]"
click at [735, 763] on span "Continue" at bounding box center [728, 764] width 51 height 17
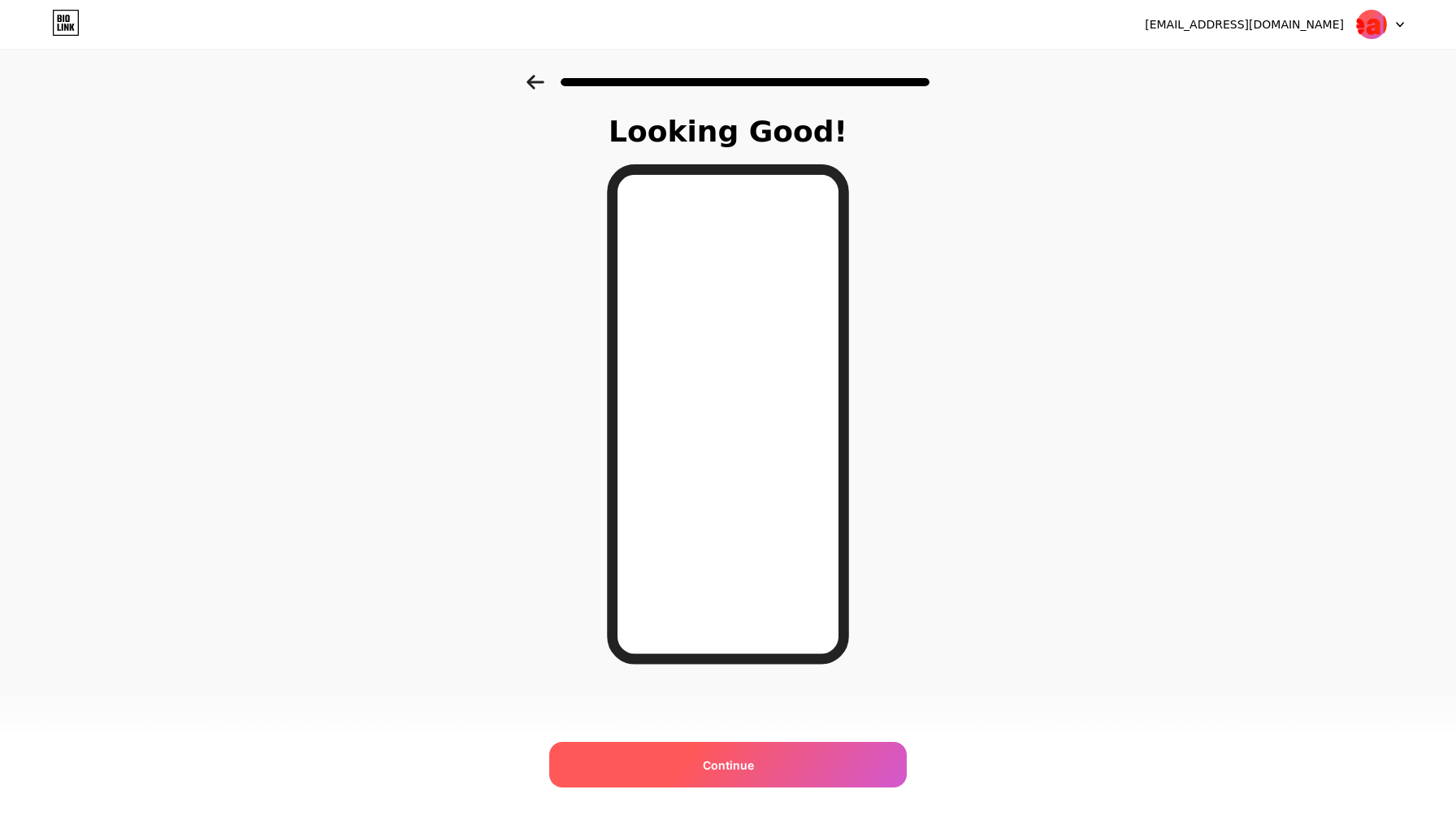
click at [737, 765] on span "Continue" at bounding box center [728, 764] width 51 height 17
